Goal: Navigation & Orientation: Find specific page/section

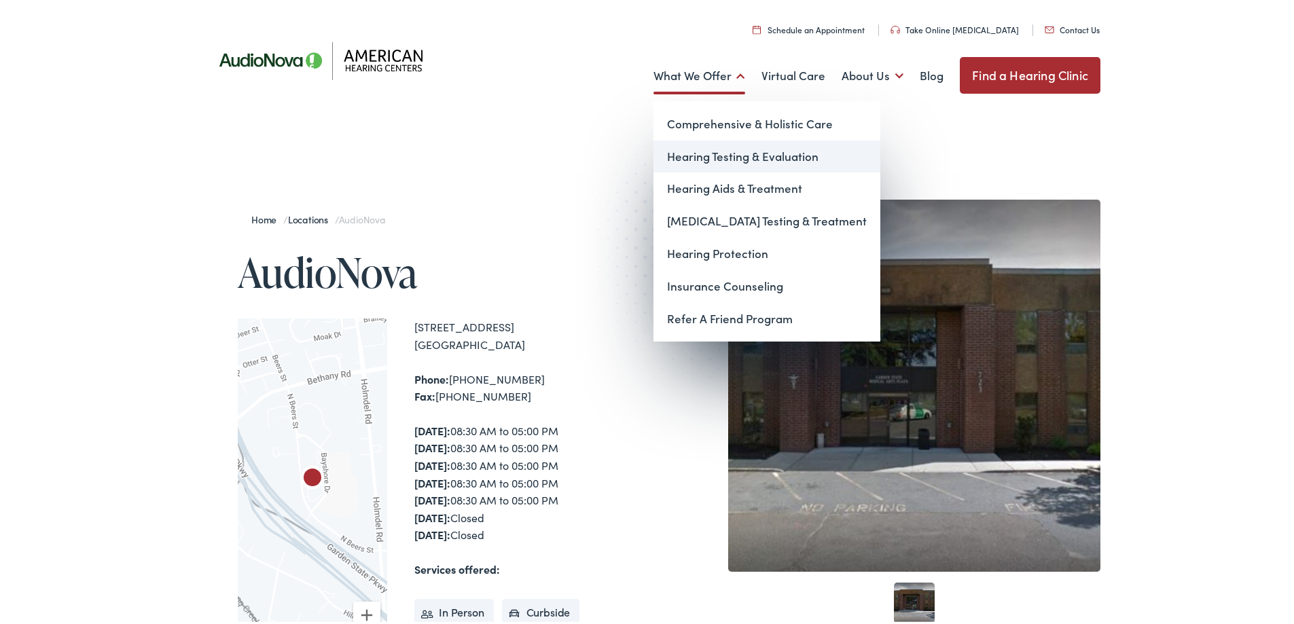
click at [688, 154] on link "Hearing Testing & Evaluation" at bounding box center [767, 154] width 227 height 33
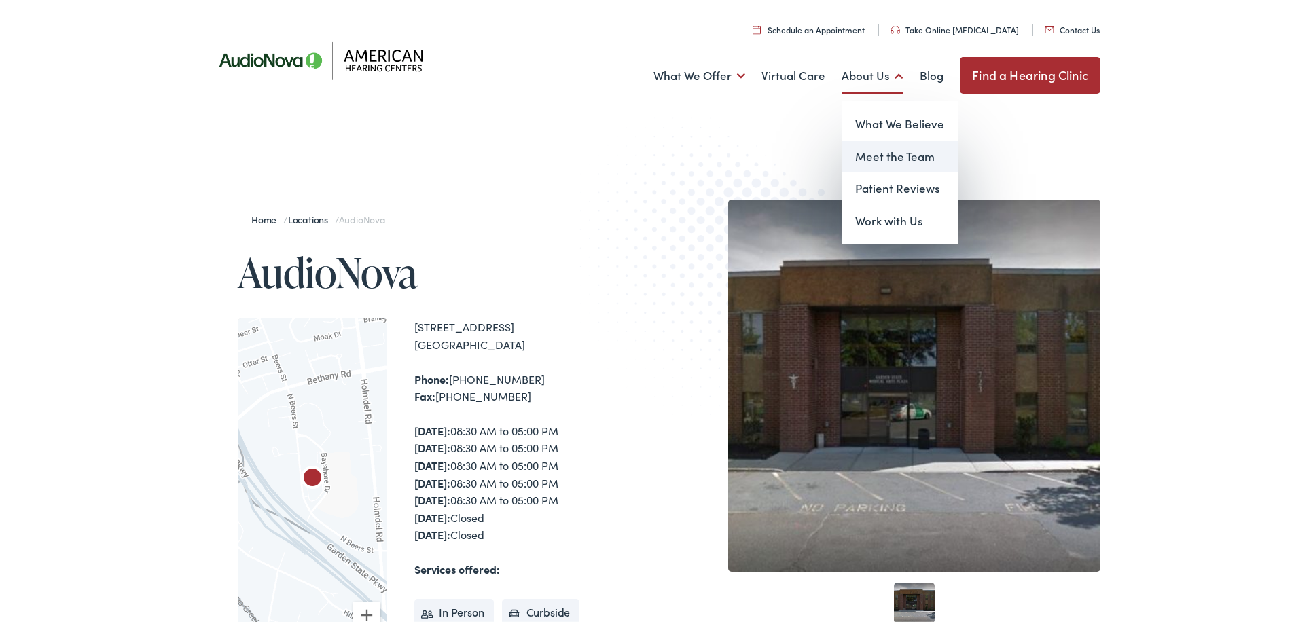
click at [871, 154] on link "Meet the Team" at bounding box center [900, 154] width 116 height 33
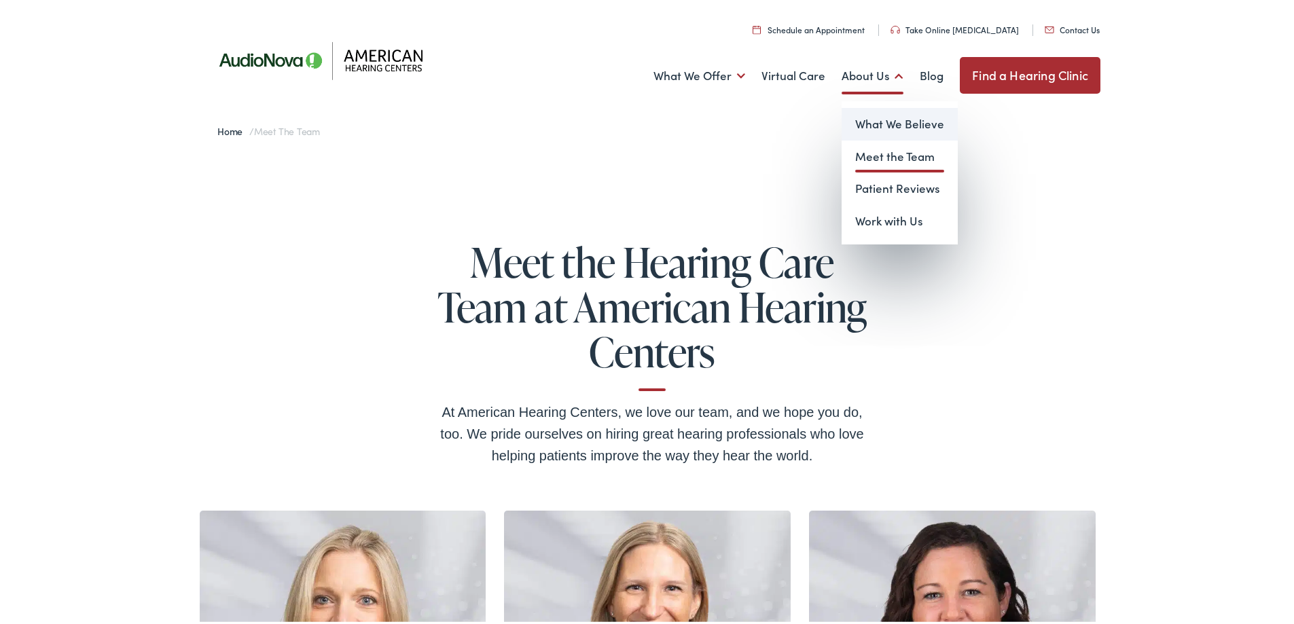
click at [897, 120] on link "What We Believe" at bounding box center [900, 121] width 116 height 33
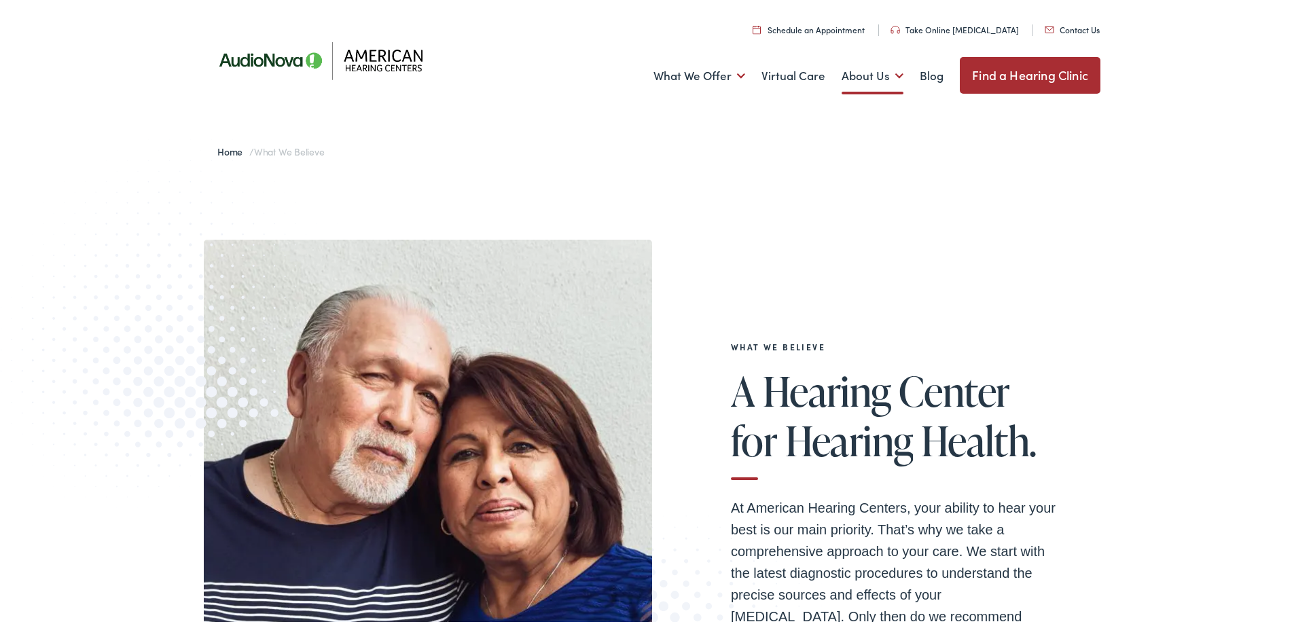
click at [1009, 77] on link "Find a Hearing Clinic" at bounding box center [1030, 72] width 141 height 37
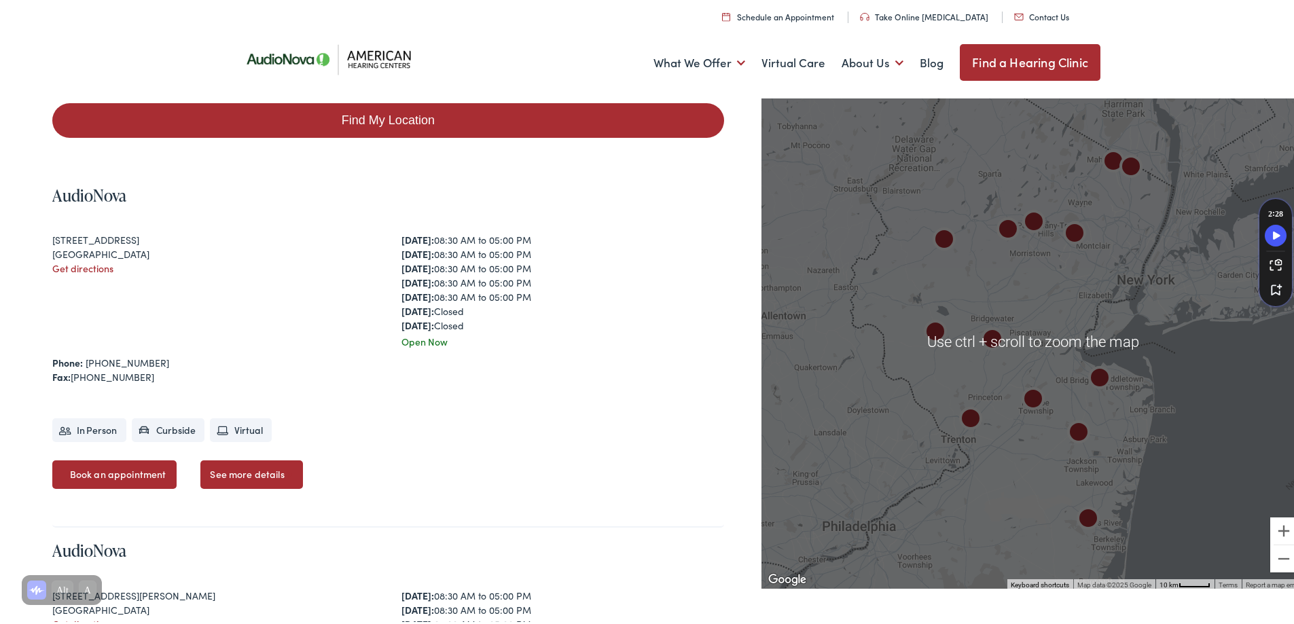
scroll to position [272, 0]
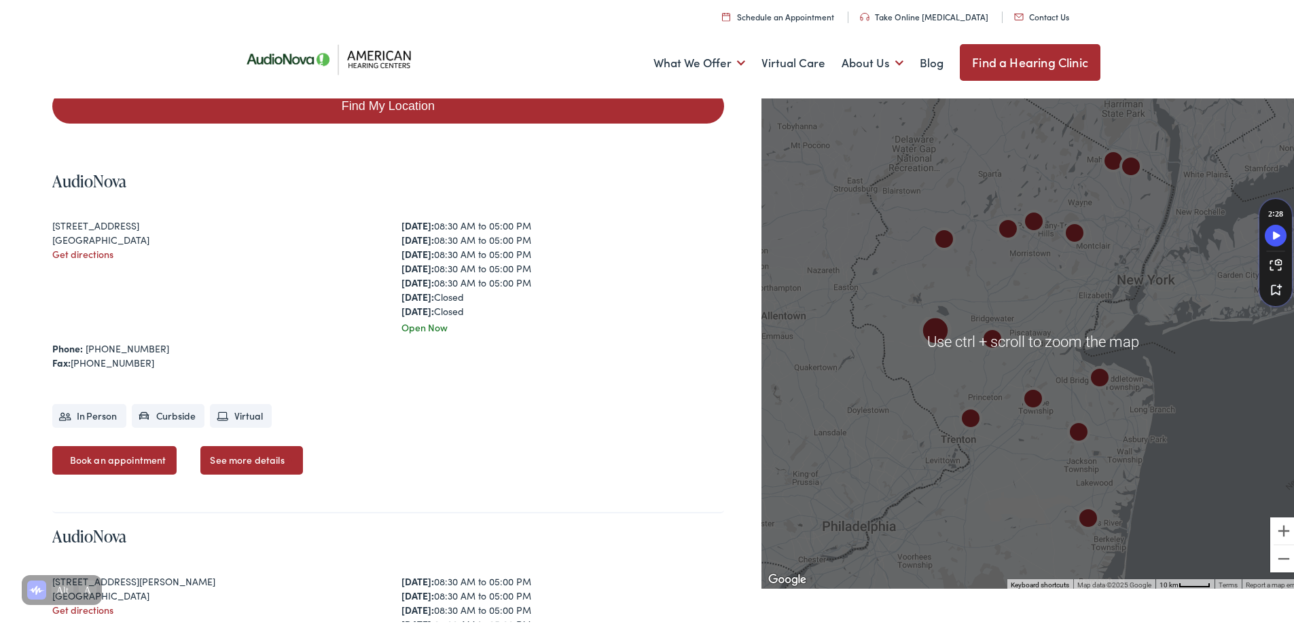
click at [580, 378] on div "AudioNova 361 Route 31, Building C, Unit 804 Flemington, NJ 08822 Get direction…" at bounding box center [388, 334] width 672 height 356
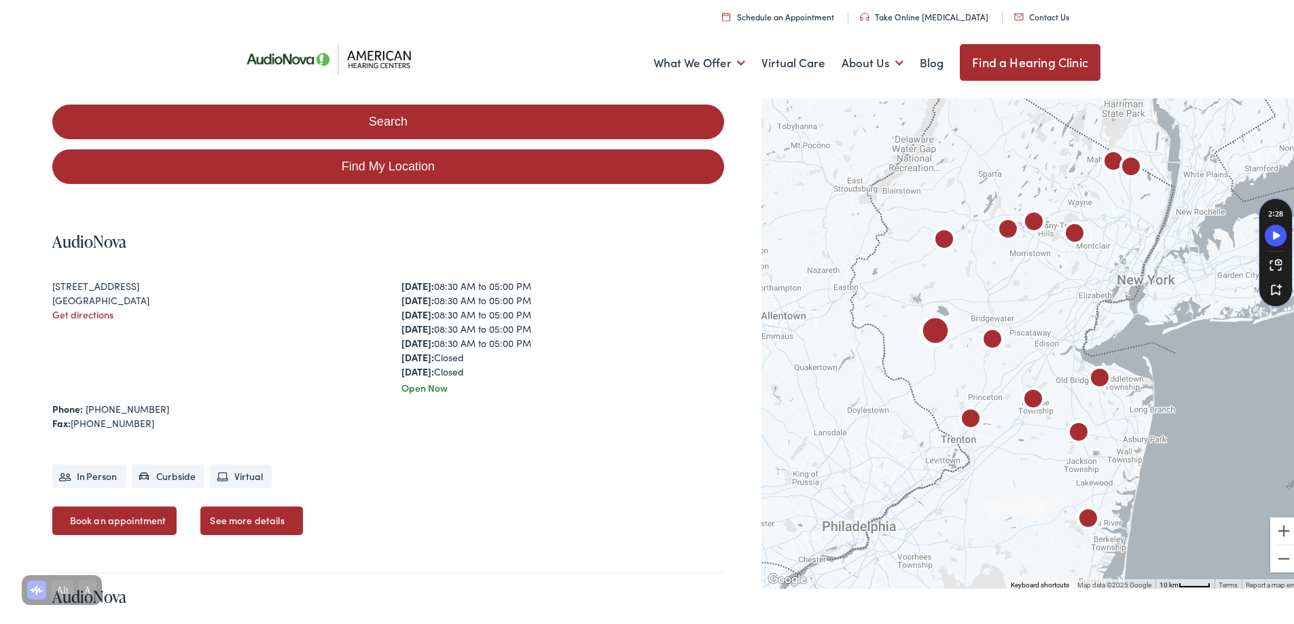
scroll to position [204, 0]
